Goal: Task Accomplishment & Management: Manage account settings

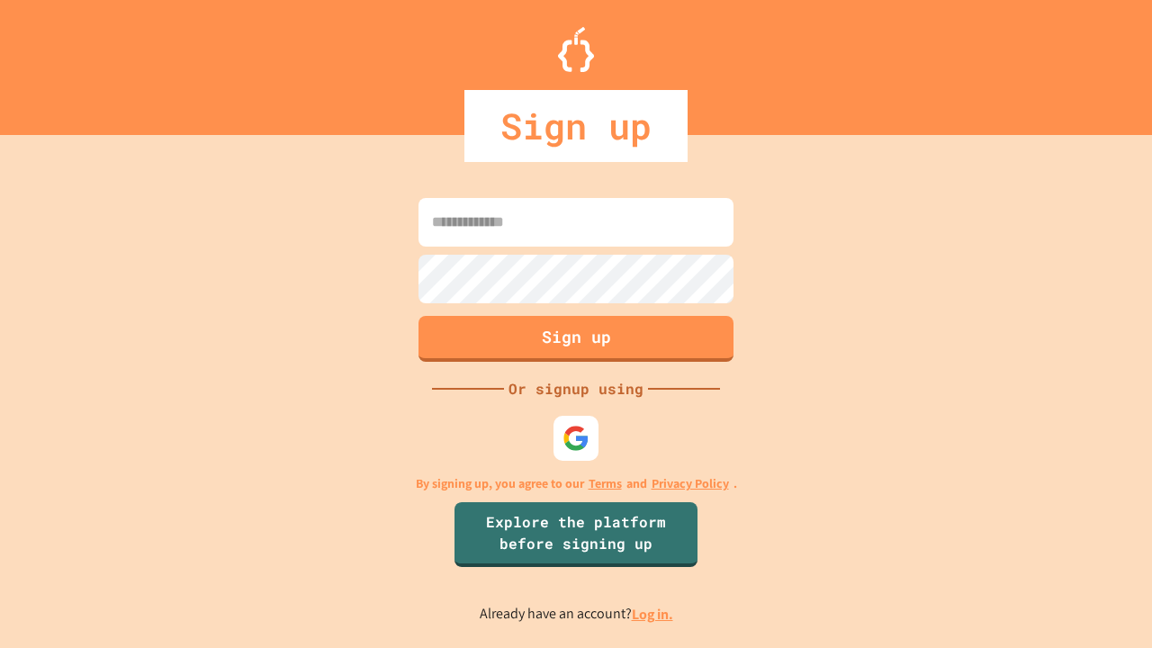
click at [653, 614] on link "Log in." at bounding box center [652, 614] width 41 height 19
